Goal: Task Accomplishment & Management: Manage account settings

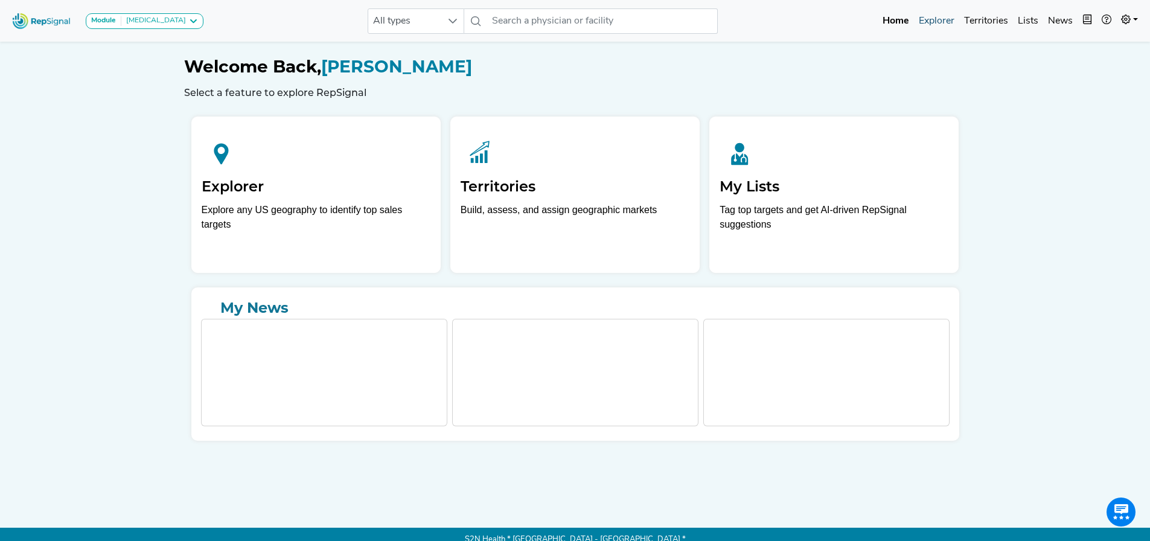
click at [941, 22] on link "Explorer" at bounding box center [936, 21] width 45 height 24
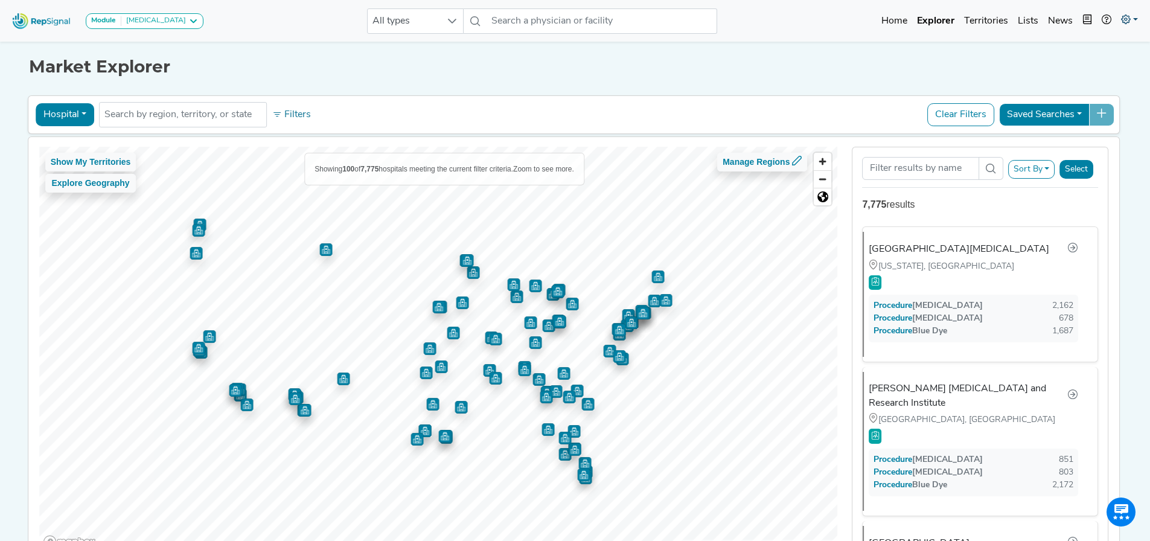
click at [1127, 16] on icon at bounding box center [1126, 19] width 10 height 10
click at [1082, 73] on link "Admin" at bounding box center [1094, 76] width 95 height 24
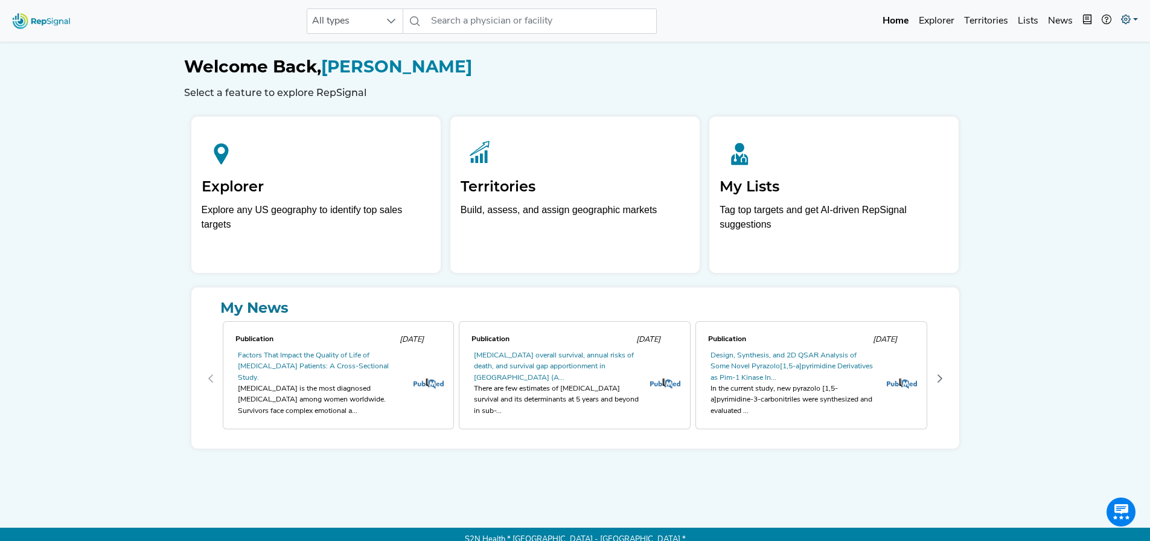
click at [1125, 20] on icon at bounding box center [1126, 19] width 10 height 10
click at [1082, 98] on link "Logout" at bounding box center [1094, 100] width 95 height 24
